Goal: Use online tool/utility: Utilize a website feature to perform a specific function

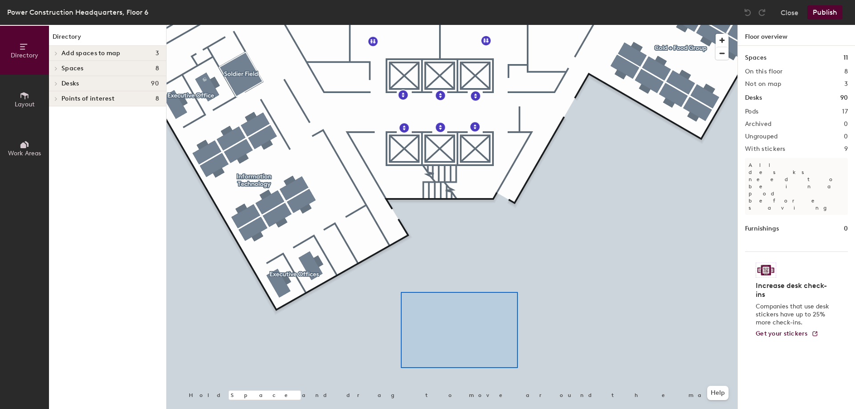
click at [506, 25] on div at bounding box center [451, 25] width 571 height 0
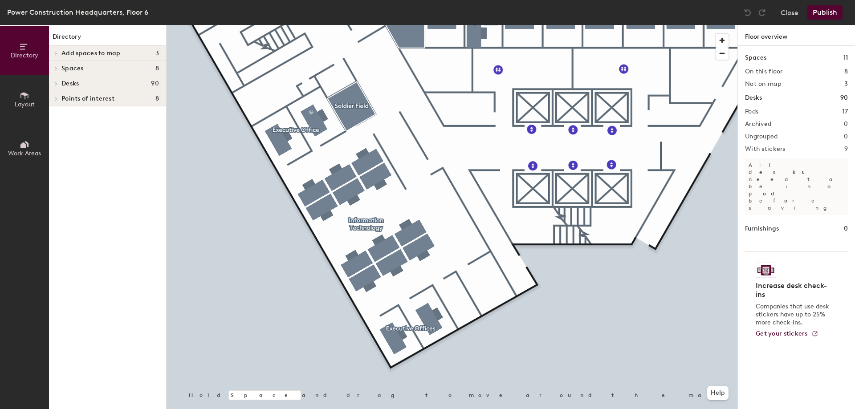
click at [33, 100] on button "Layout" at bounding box center [24, 99] width 49 height 49
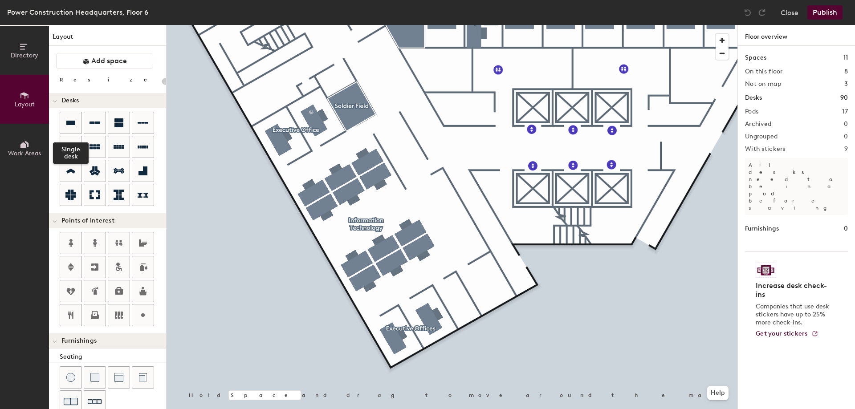
drag, startPoint x: 74, startPoint y: 121, endPoint x: 98, endPoint y: 127, distance: 24.9
click at [74, 121] on icon at bounding box center [70, 123] width 9 height 4
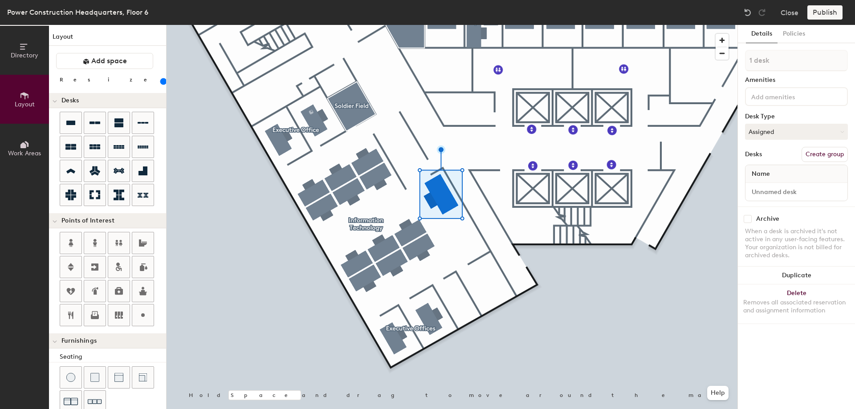
type input "140"
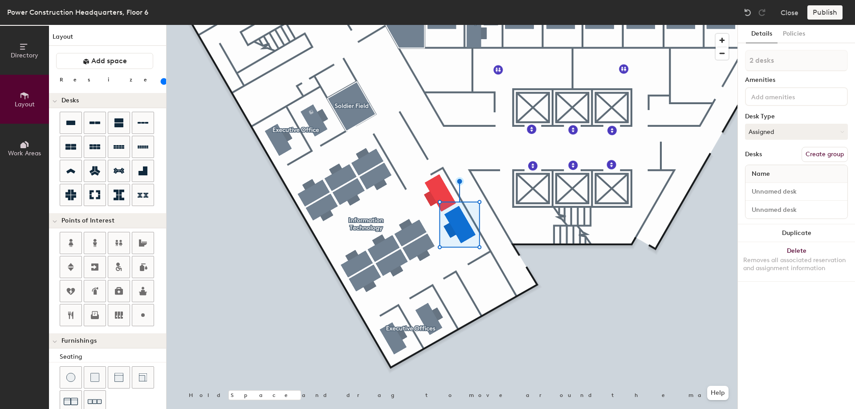
type input "2 desks"
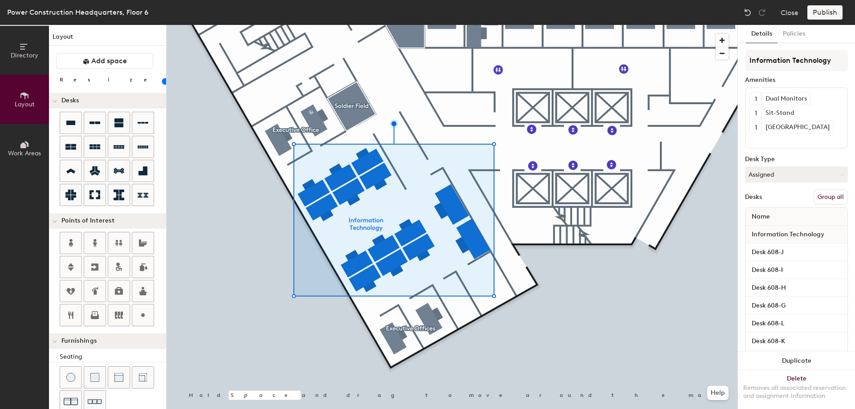
click at [821, 198] on button "Group all" at bounding box center [830, 197] width 34 height 15
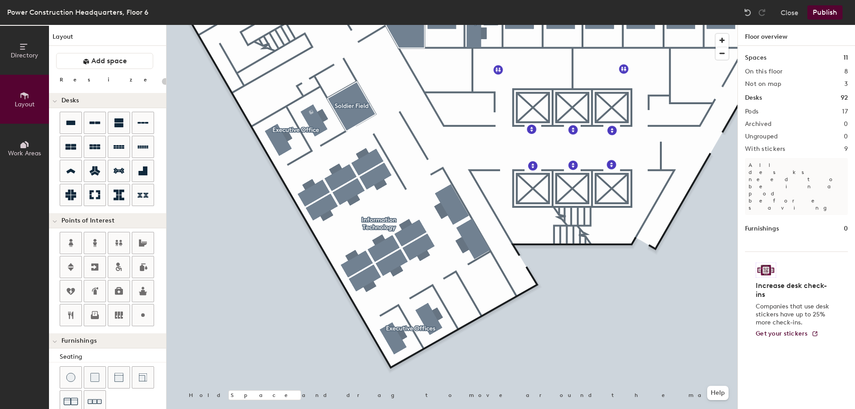
click at [452, 25] on div at bounding box center [451, 25] width 571 height 0
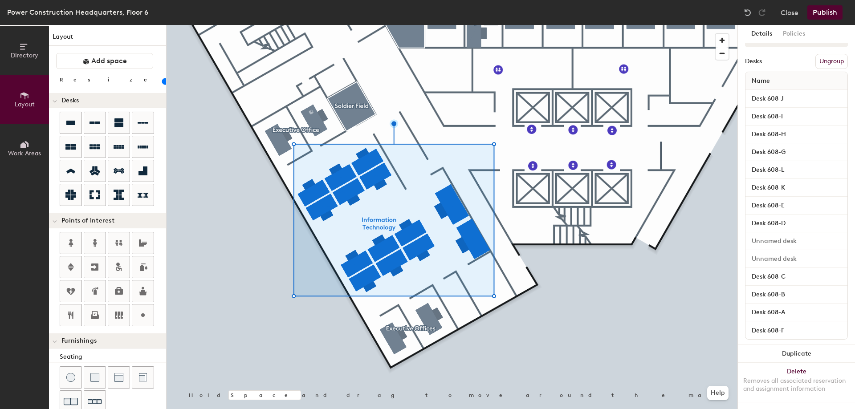
scroll to position [144, 0]
type input "20"
click at [787, 235] on input at bounding box center [796, 241] width 98 height 12
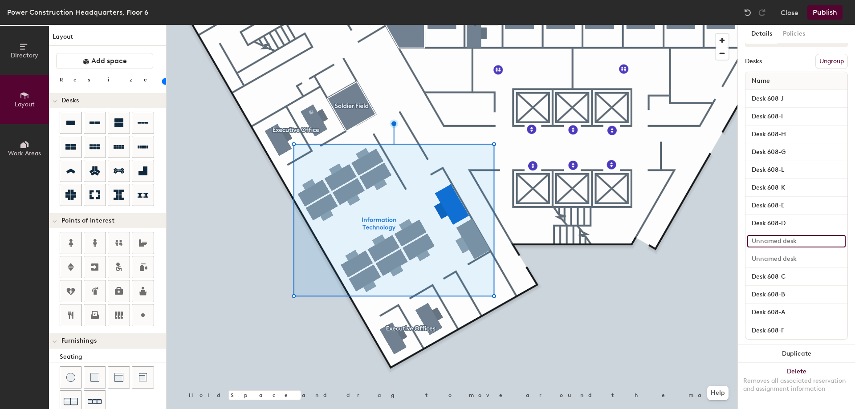
type input "D"
type input "20"
type input "Desk"
type input "20"
type input "Desk 60"
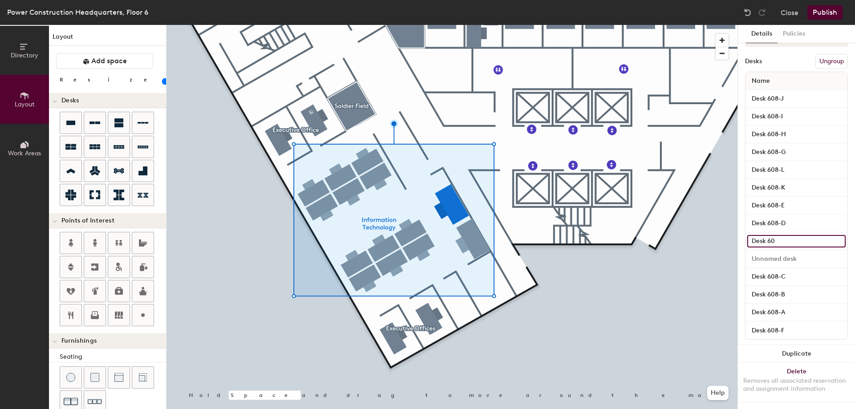
type input "20"
type input "Desk 608"
type input "20"
type input "Desk 608 -"
type input "20"
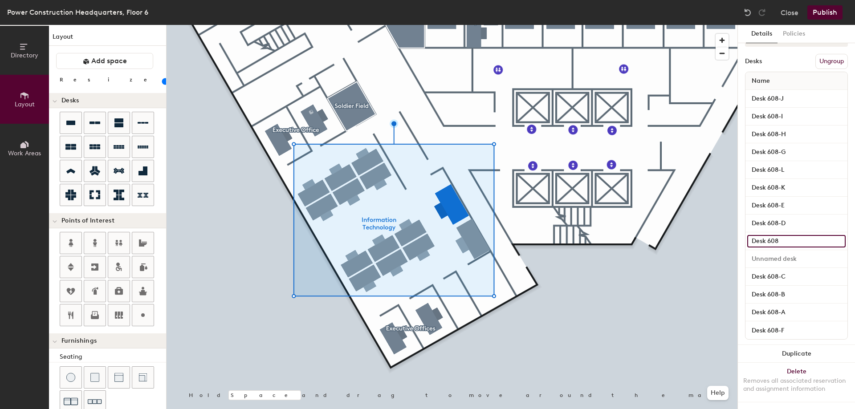
type input "Desk 608"
type input "20"
type input "Desk 608-"
type input "20"
type input "Desk 608-M"
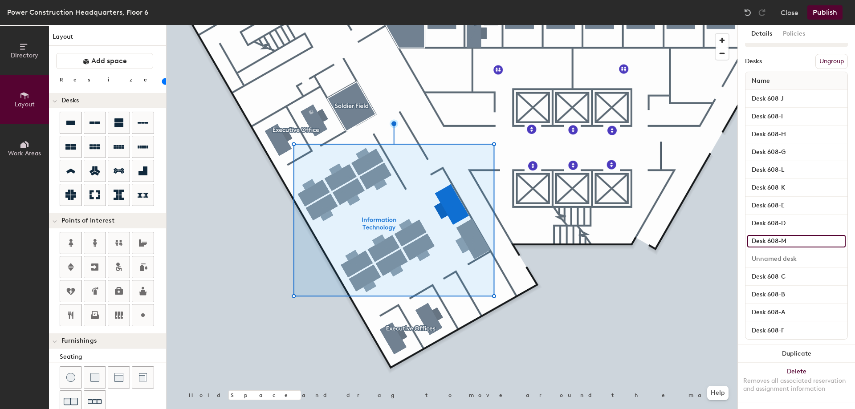
type input "20"
type input "Desk 608-M"
type input "20"
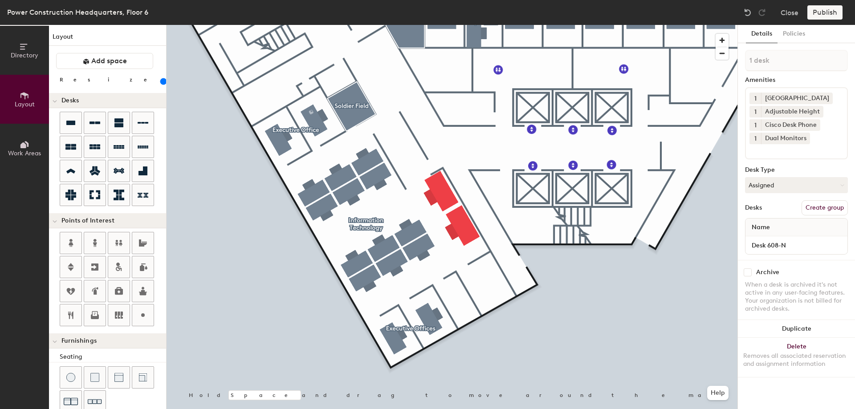
type input "160"
type input "2 desks"
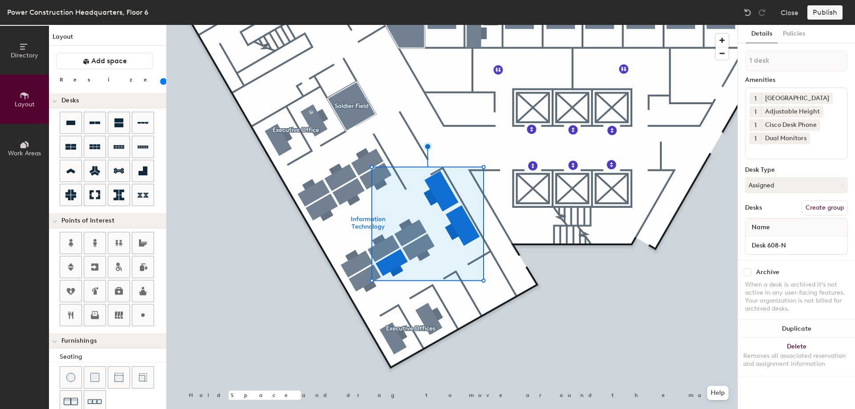
type input "160"
type input "2 desks"
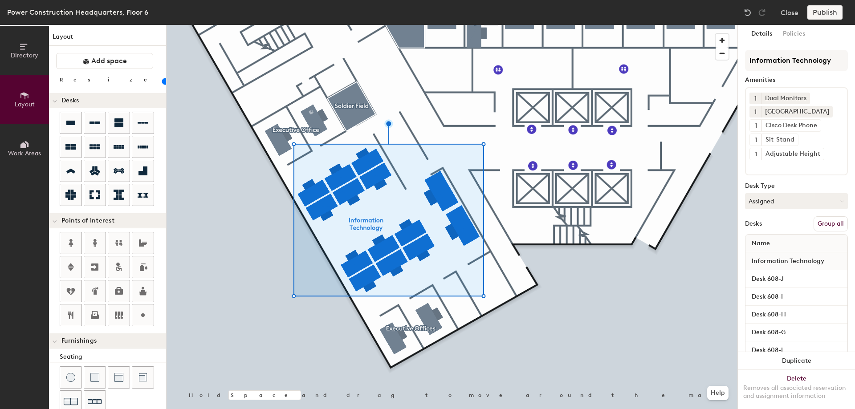
click at [825, 222] on button "Group all" at bounding box center [830, 223] width 34 height 15
click at [580, 25] on div at bounding box center [451, 25] width 571 height 0
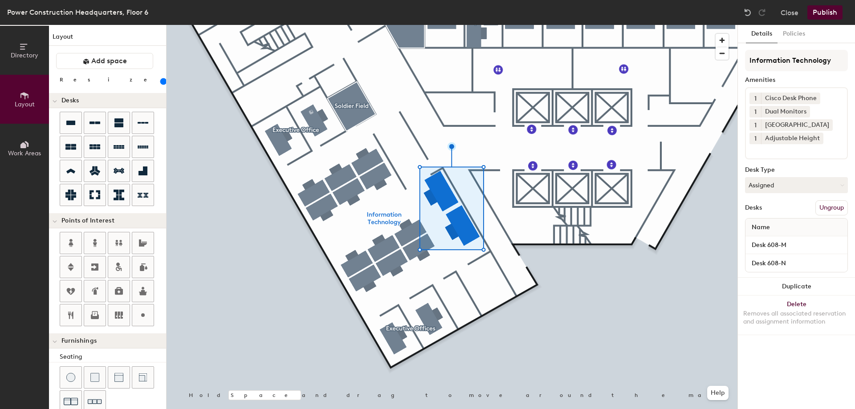
click at [839, 211] on button "Ungroup" at bounding box center [831, 207] width 32 height 15
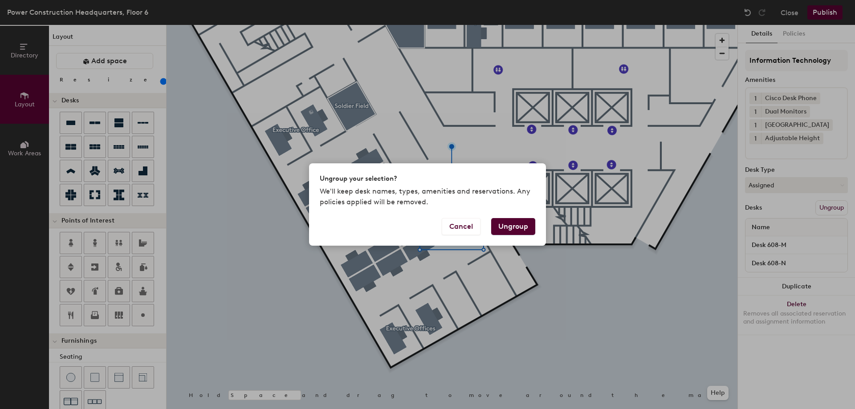
click at [501, 226] on button "Ungroup" at bounding box center [513, 226] width 44 height 17
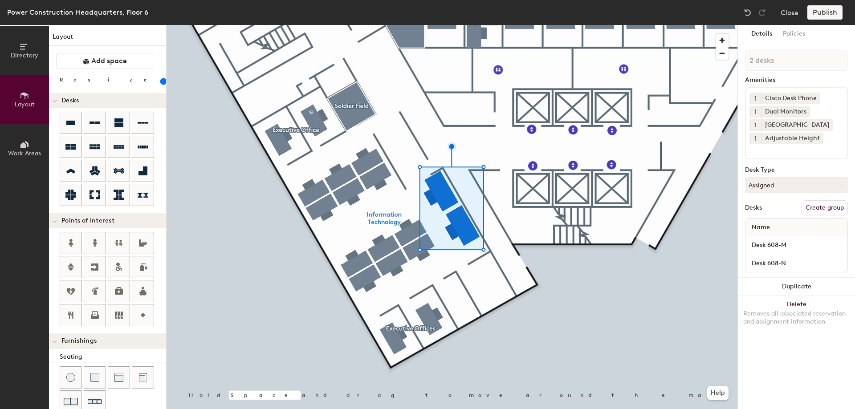
type input "160"
